Goal: Find specific page/section: Find specific page/section

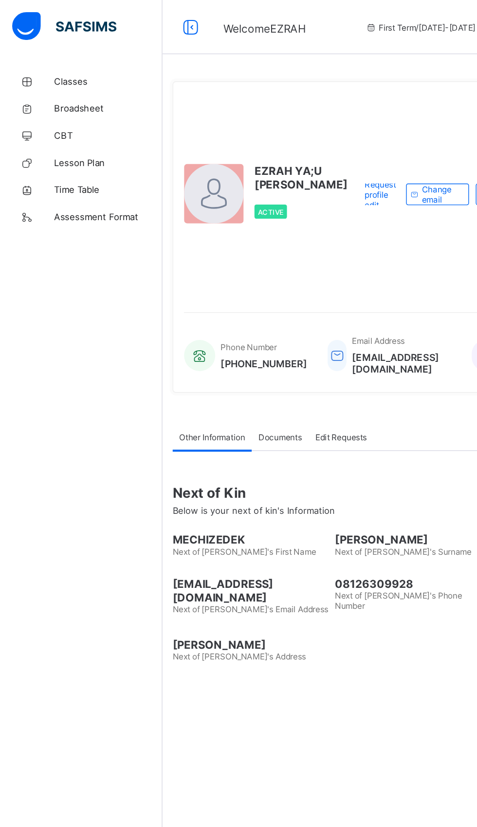
click at [46, 53] on link "Classes" at bounding box center [58, 58] width 117 height 19
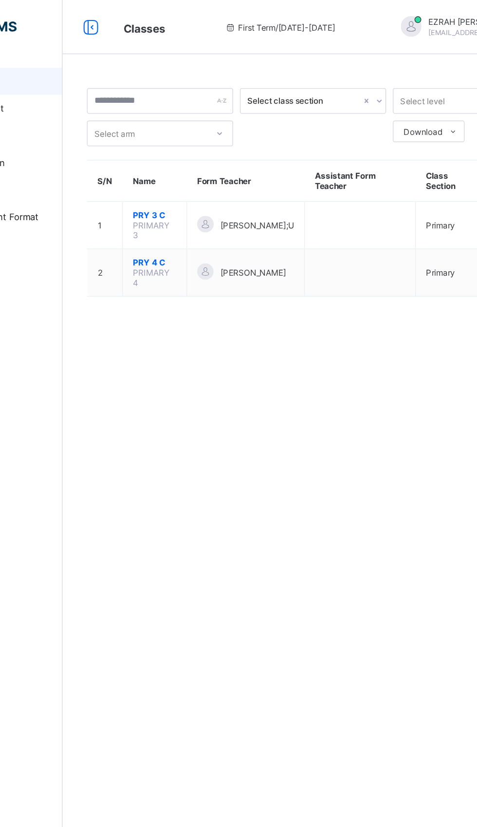
click at [170, 154] on span "PRY 3 C" at bounding box center [183, 154] width 31 height 7
